Goal: Transaction & Acquisition: Purchase product/service

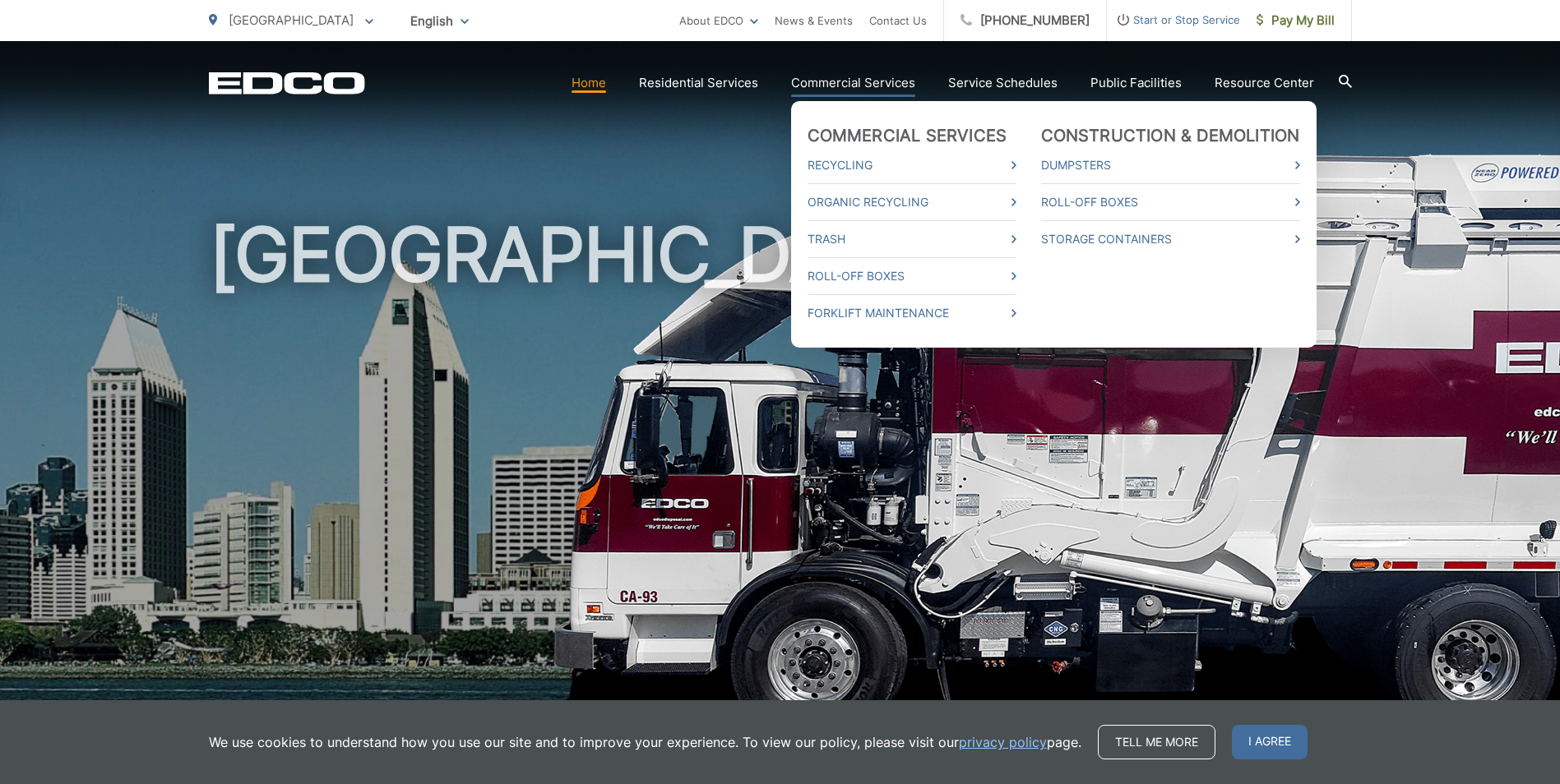
click at [824, 91] on link "Commercial Services" at bounding box center [853, 83] width 124 height 20
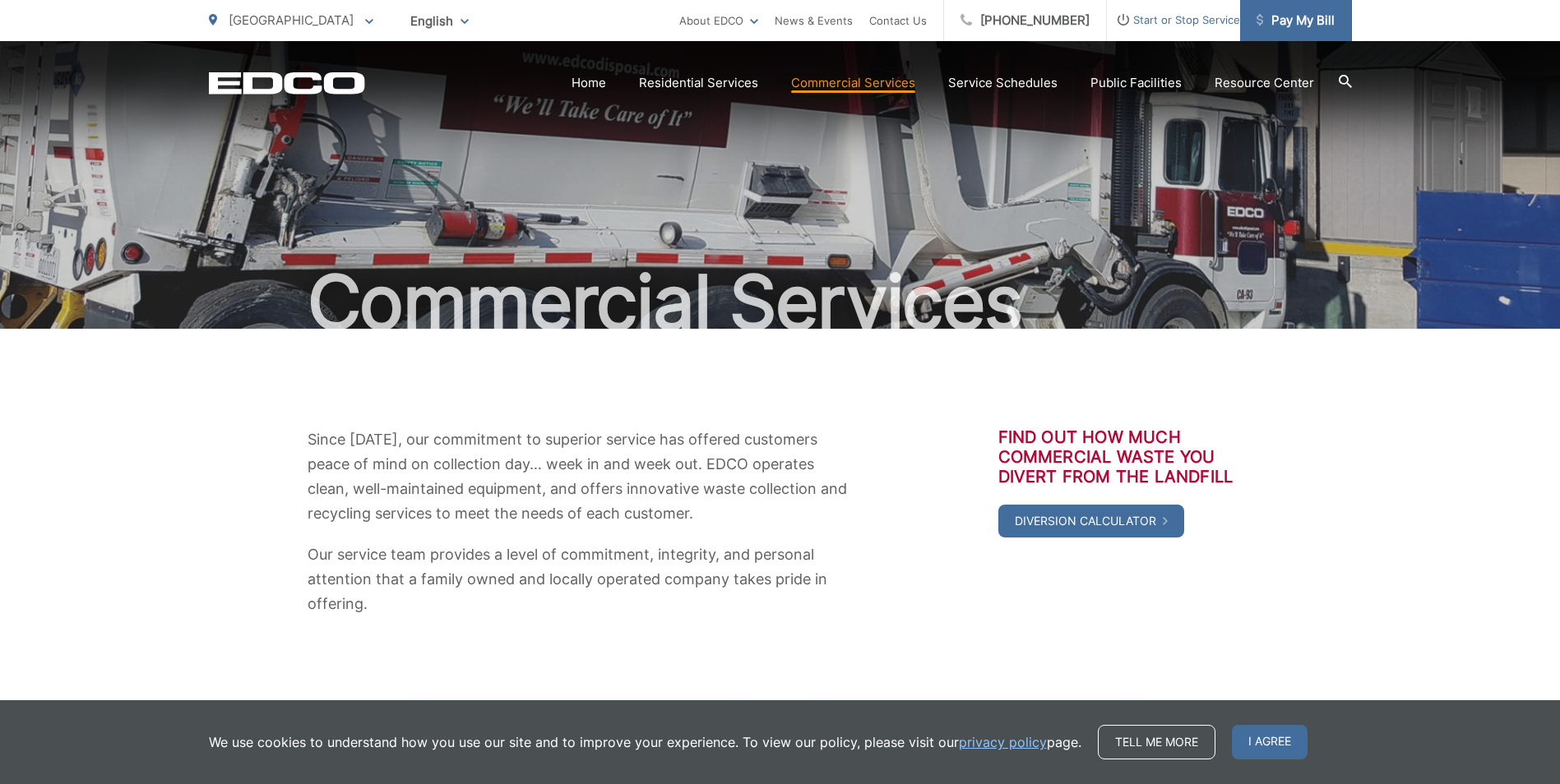
click at [1304, 15] on span "Pay My Bill" at bounding box center [1295, 20] width 78 height 20
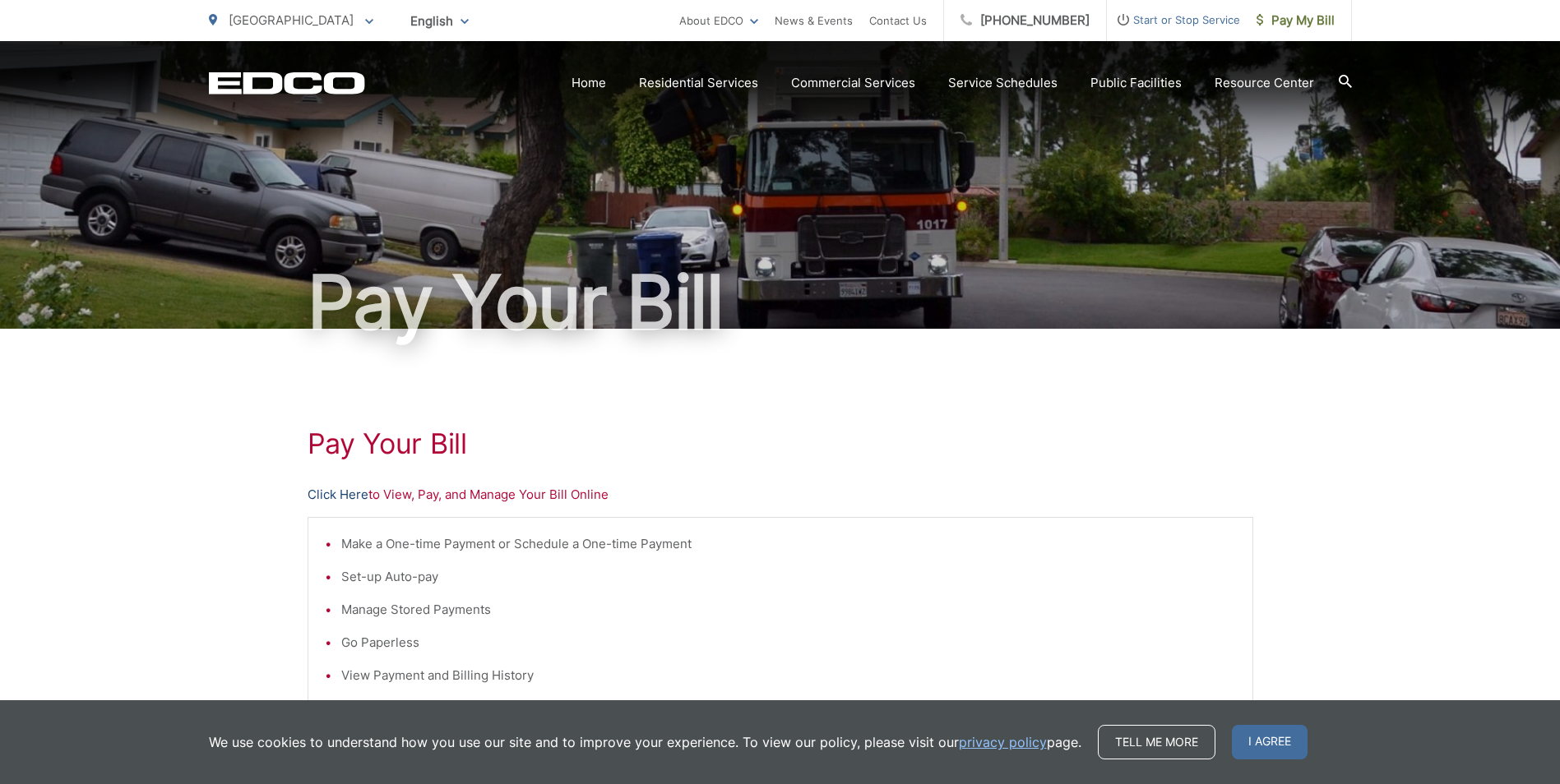
click at [342, 498] on link "Click Here" at bounding box center [338, 495] width 61 height 20
